Goal: Information Seeking & Learning: Learn about a topic

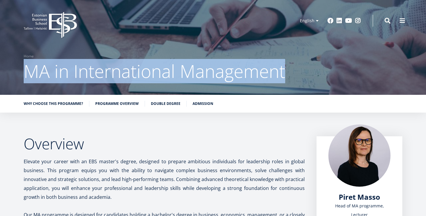
drag, startPoint x: 24, startPoint y: 73, endPoint x: 284, endPoint y: 74, distance: 260.0
click at [284, 74] on span "MA in International Management" at bounding box center [155, 71] width 262 height 24
copy span "MA in International Management"
click at [159, 103] on link "Double Degree" at bounding box center [166, 103] width 30 height 6
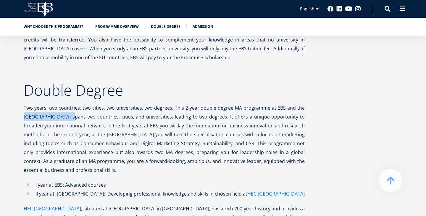
drag, startPoint x: 65, startPoint y: 102, endPoint x: 23, endPoint y: 102, distance: 42.6
copy p "[GEOGRAPHIC_DATA]"
click at [152, 103] on p "Two years, two countries, two cities, two universities, two degrees. This 2-yea…" at bounding box center [164, 138] width 281 height 71
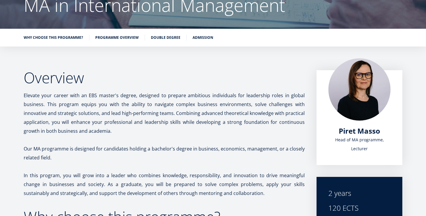
scroll to position [66, 0]
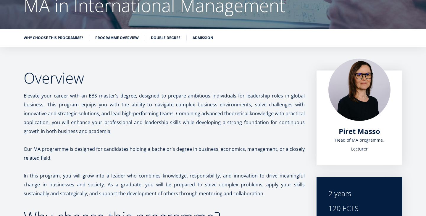
click at [111, 41] on ul "Why choose this programme? Programme overview Double Degree Admission" at bounding box center [210, 39] width 385 height 9
click at [119, 38] on link "Programme overview" at bounding box center [116, 37] width 43 height 6
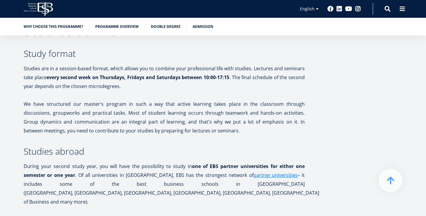
scroll to position [1119, 0]
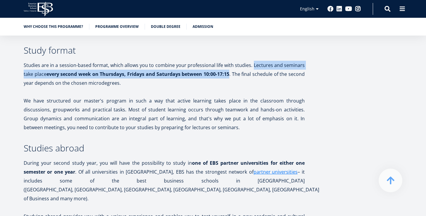
drag, startPoint x: 255, startPoint y: 60, endPoint x: 230, endPoint y: 69, distance: 26.2
click at [230, 69] on p "Studies are in a session-based format, which allows you to combine your profess…" at bounding box center [164, 74] width 281 height 27
copy p "Lectures and seminars take place every second week on Thursdays, Fridays and Sa…"
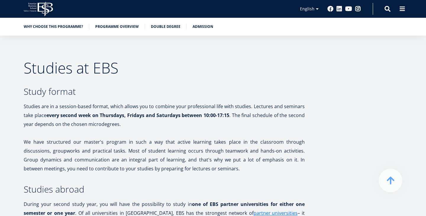
scroll to position [1079, 0]
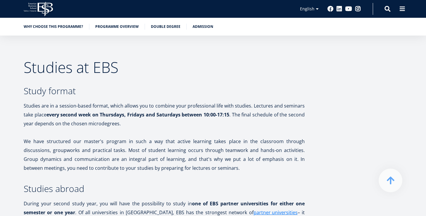
click at [206, 122] on p "Studies are in a session-based format, which allows you to combine your profess…" at bounding box center [164, 114] width 281 height 27
click at [202, 22] on div "Why choose this programme? Programme overview Double Degree Admission" at bounding box center [213, 27] width 426 height 18
click at [202, 24] on link "Admission" at bounding box center [203, 26] width 21 height 6
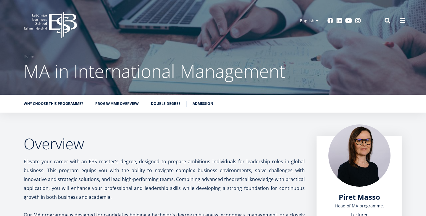
click at [46, 71] on span "MA in International Management" at bounding box center [155, 71] width 262 height 24
click at [56, 151] on h2 "Overview" at bounding box center [164, 143] width 281 height 15
click at [40, 102] on link "Why choose this programme?" at bounding box center [53, 103] width 59 height 6
click at [107, 102] on link "Programme overview" at bounding box center [116, 103] width 43 height 6
click at [69, 98] on div "Why choose this programme? Programme overview Double Degree Admission" at bounding box center [213, 104] width 426 height 18
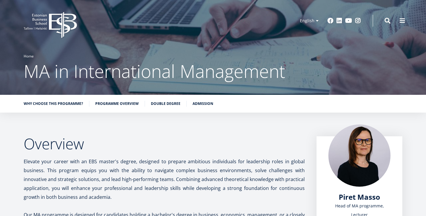
click at [33, 55] on link "Home" at bounding box center [29, 56] width 10 height 6
